Goal: Navigation & Orientation: Find specific page/section

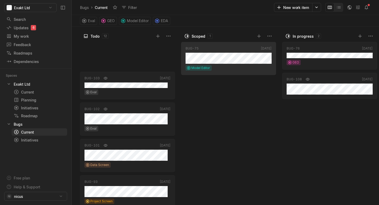
scroll to position [240, 0]
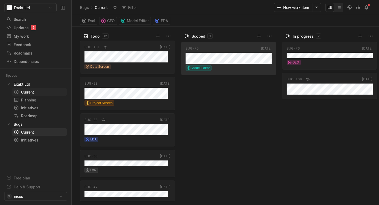
click at [32, 92] on div "Current" at bounding box center [30, 92] width 32 height 6
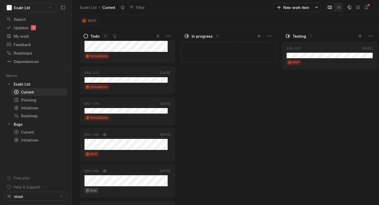
scroll to position [188, 0]
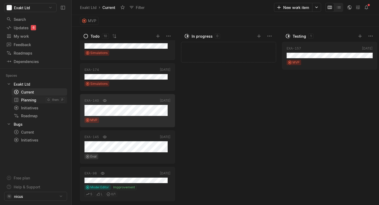
click at [40, 101] on div "Planning" at bounding box center [30, 100] width 32 height 6
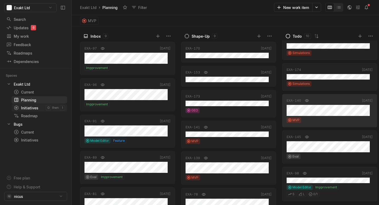
click at [40, 109] on div "Initiatives" at bounding box center [30, 108] width 32 height 6
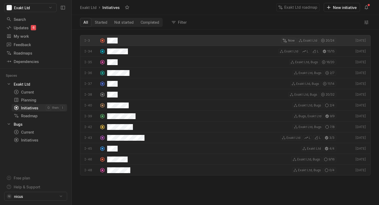
scroll to position [172, 304]
click at [38, 101] on div "Planning" at bounding box center [30, 100] width 32 height 6
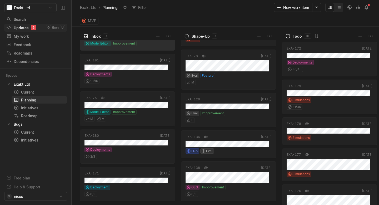
click at [22, 28] on div "Updates 6" at bounding box center [25, 28] width 39 height 6
